Goal: Transaction & Acquisition: Download file/media

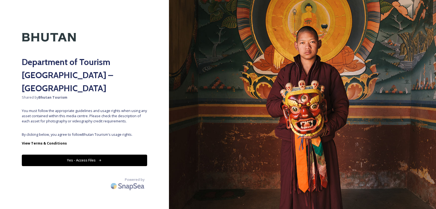
click at [123, 116] on div "Department of Tourism [GEOGRAPHIC_DATA] – Brand Centre Shared by Bhutan Tourism…" at bounding box center [84, 104] width 169 height 165
click at [100, 158] on icon at bounding box center [100, 160] width 4 height 4
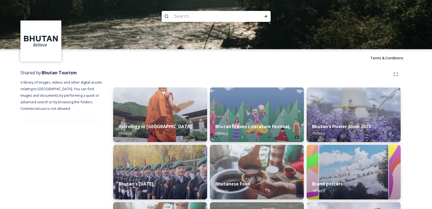
click at [209, 16] on input at bounding box center [209, 16] width 75 height 12
type input "royal"
click at [265, 15] on icon at bounding box center [266, 16] width 4 height 4
click at [266, 17] on icon at bounding box center [266, 16] width 4 height 4
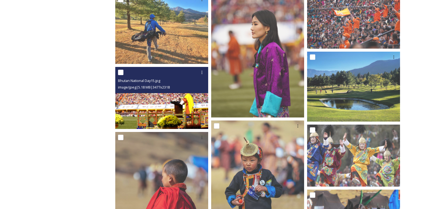
scroll to position [1063, 0]
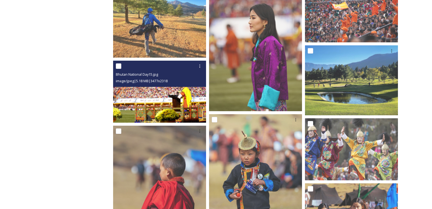
click at [176, 100] on img at bounding box center [159, 92] width 93 height 62
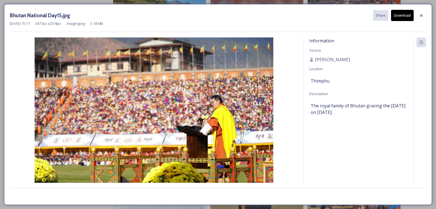
click at [400, 16] on button "Download" at bounding box center [402, 15] width 23 height 11
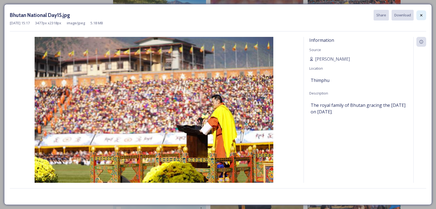
click at [422, 15] on icon at bounding box center [421, 15] width 4 height 4
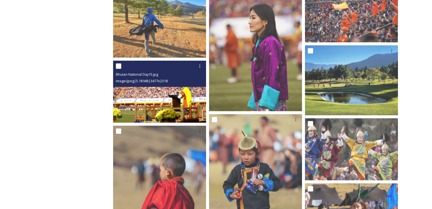
click at [168, 103] on img at bounding box center [159, 92] width 93 height 62
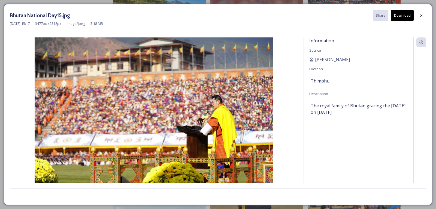
click at [402, 13] on button "Download" at bounding box center [402, 15] width 23 height 11
